Goal: Information Seeking & Learning: Learn about a topic

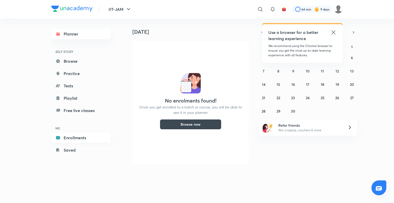
drag, startPoint x: 0, startPoint y: 0, endPoint x: 78, endPoint y: 137, distance: 157.7
click at [78, 137] on link "Enrollments" at bounding box center [81, 137] width 60 height 10
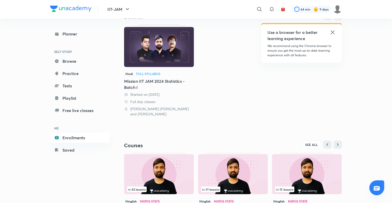
scroll to position [60, 0]
click at [151, 165] on img at bounding box center [159, 174] width 70 height 40
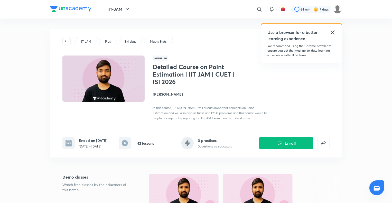
click at [151, 165] on div "Detailed Course on Point Estimation | IIT JAM | CUET | ISI 2026 Enroll IIT-JAM …" at bounding box center [196, 99] width 292 height 141
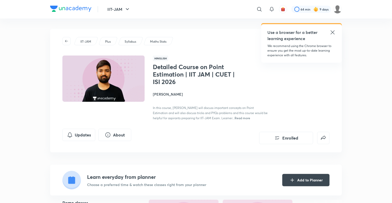
click at [165, 95] on h4 "[PERSON_NAME]" at bounding box center [210, 93] width 115 height 5
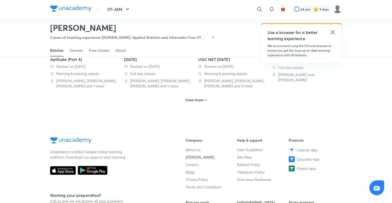
scroll to position [295, 0]
click at [200, 99] on h6 "View more" at bounding box center [194, 99] width 18 height 5
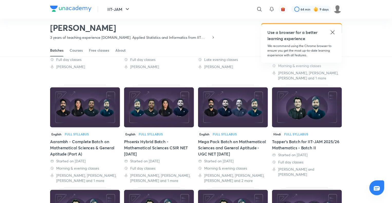
scroll to position [161, 0]
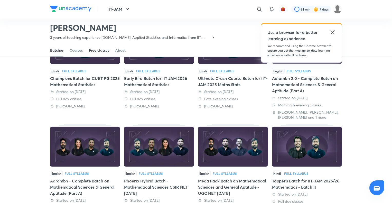
click at [98, 50] on div "Free classes" at bounding box center [99, 50] width 20 height 5
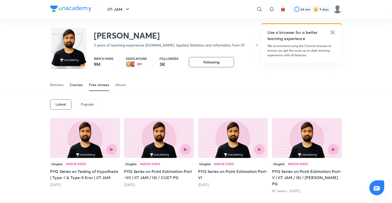
click at [78, 86] on div "Courses" at bounding box center [76, 84] width 13 height 5
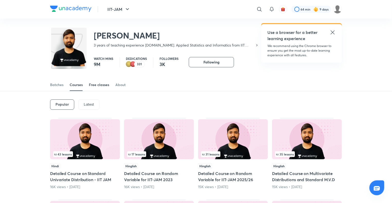
click at [97, 84] on div "Free classes" at bounding box center [99, 84] width 20 height 5
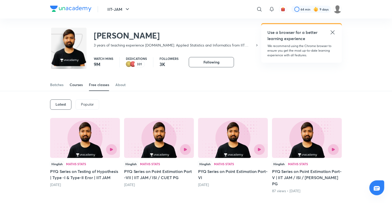
click at [74, 84] on div "Courses" at bounding box center [76, 84] width 13 height 5
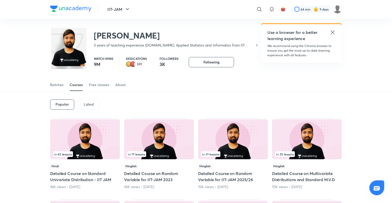
click at [91, 105] on p "Latest" at bounding box center [89, 104] width 10 height 4
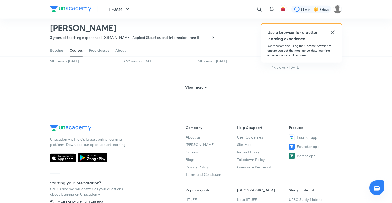
scroll to position [289, 0]
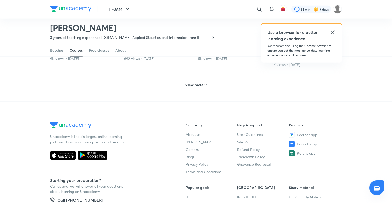
click at [205, 84] on icon at bounding box center [206, 85] width 4 height 4
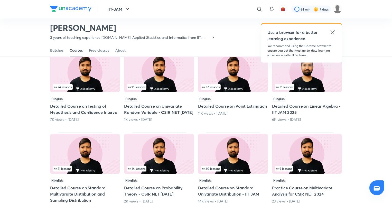
scroll to position [404, 0]
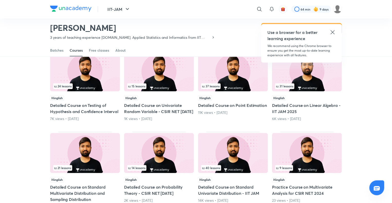
click at [98, 81] on img at bounding box center [85, 71] width 70 height 40
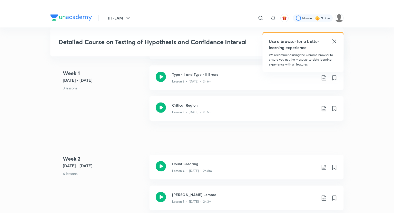
scroll to position [338, 0]
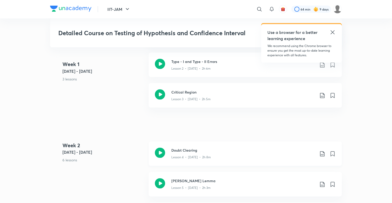
click at [187, 152] on h3 "Doubt Clearing" at bounding box center [243, 150] width 144 height 5
